Goal: Task Accomplishment & Management: Manage account settings

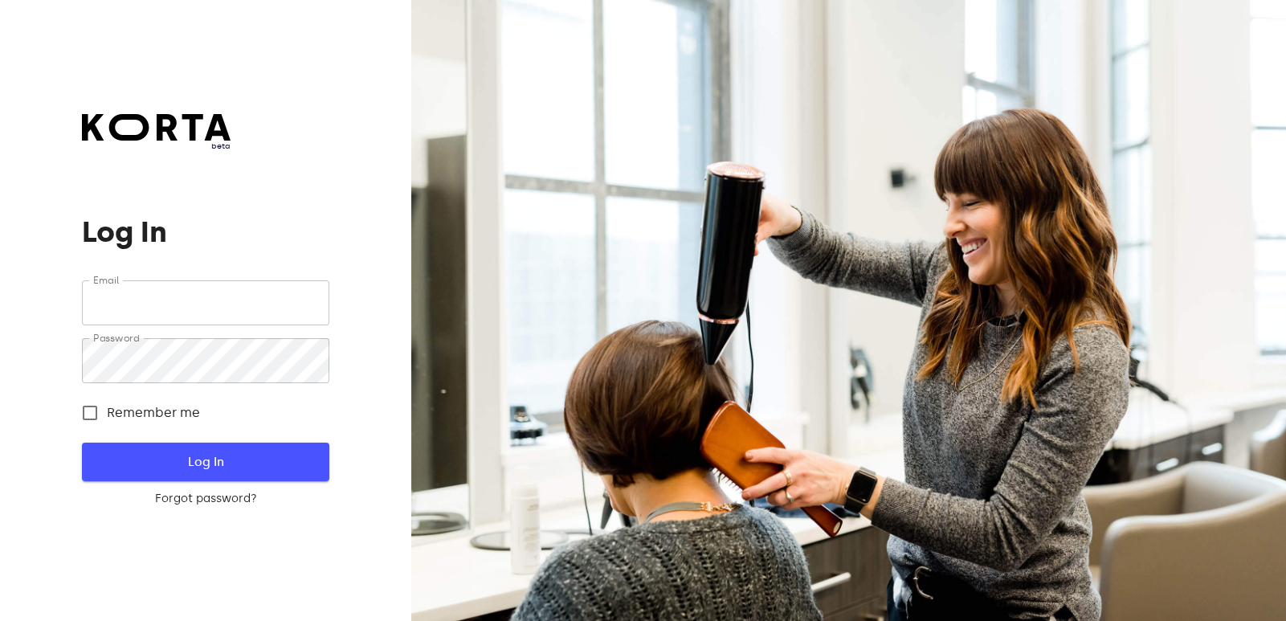
type input "[EMAIL_ADDRESS][DOMAIN_NAME]"
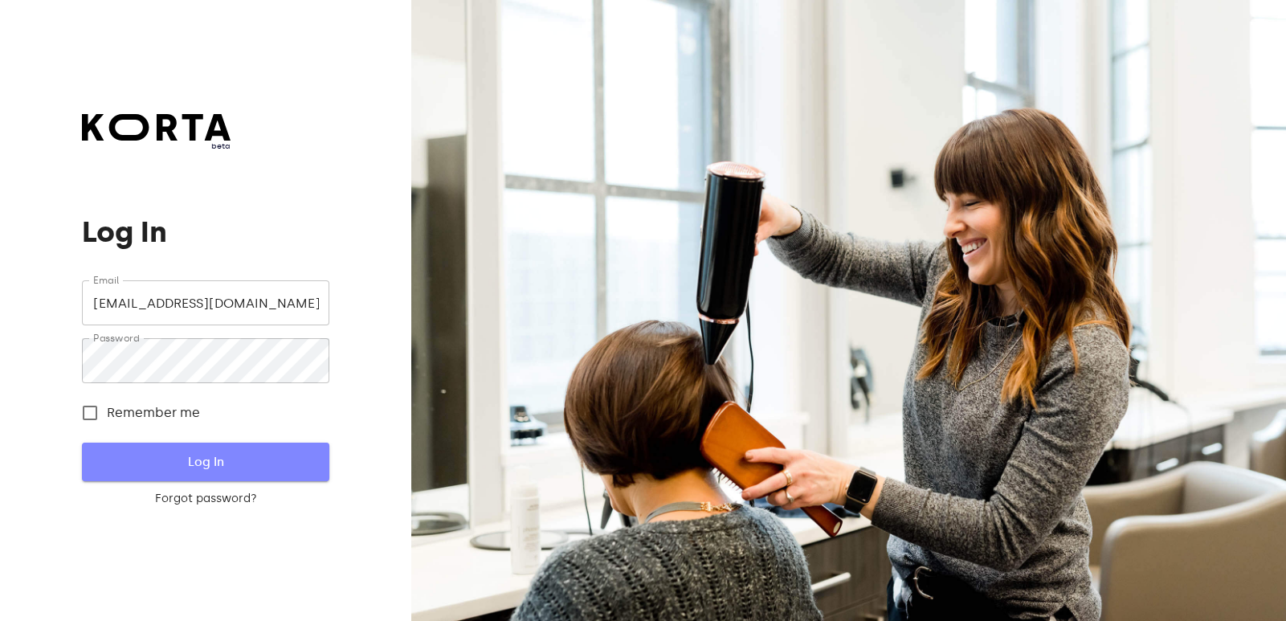
click at [170, 461] on span "Log In" at bounding box center [205, 461] width 195 height 21
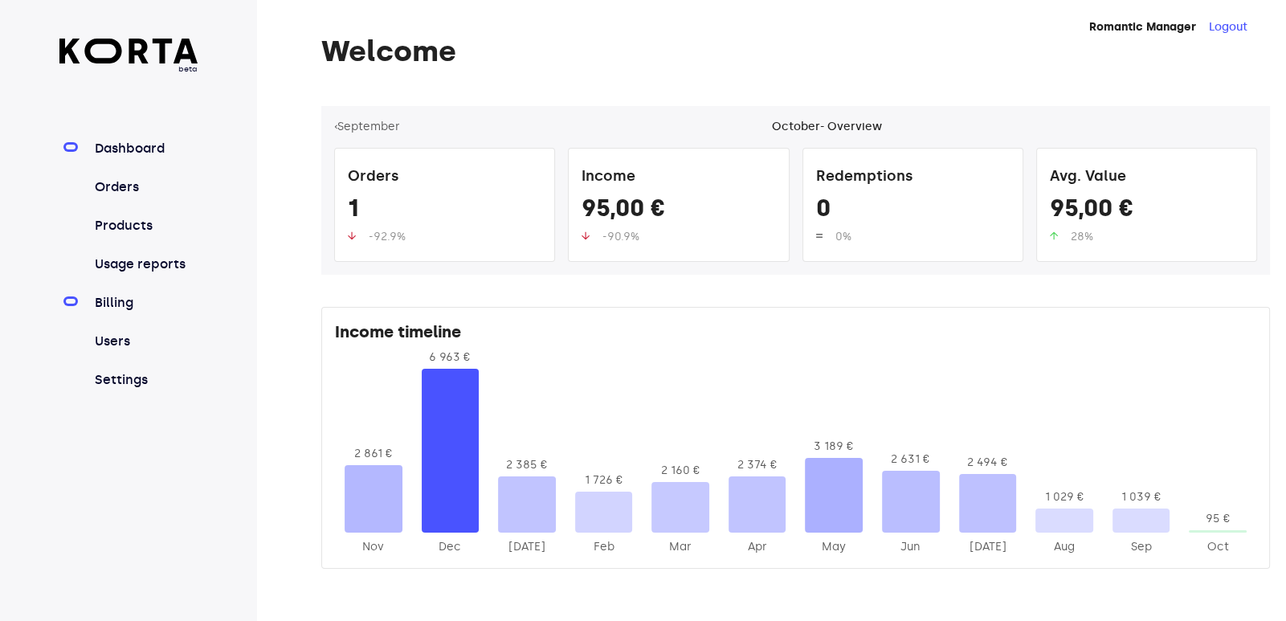
click at [112, 296] on link "Billing" at bounding box center [145, 302] width 107 height 19
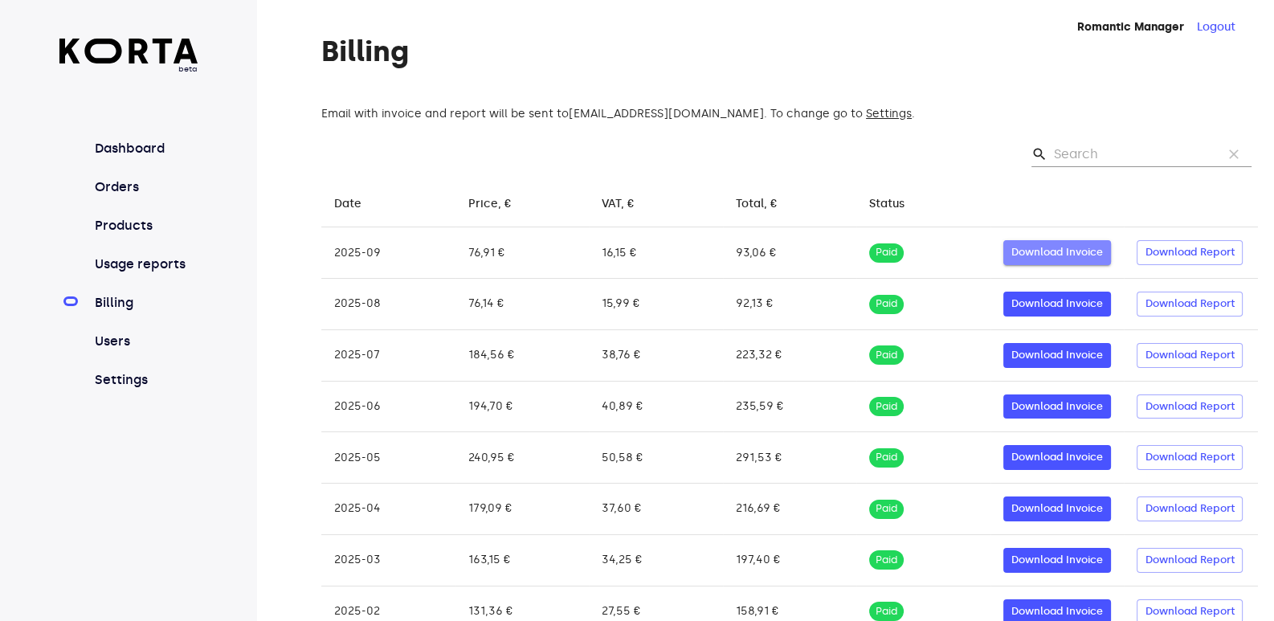
click at [1092, 262] on span "Download Invoice" at bounding box center [1057, 252] width 92 height 18
click at [1205, 261] on span "Download Report" at bounding box center [1190, 252] width 90 height 18
